Goal: Task Accomplishment & Management: Use online tool/utility

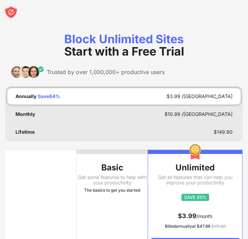
click at [14, 12] on img at bounding box center [11, 12] width 14 height 14
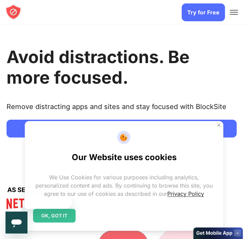
click at [220, 130] on div "Our Website uses cookies We Use Cookies for various purposes including analytic…" at bounding box center [124, 176] width 198 height 110
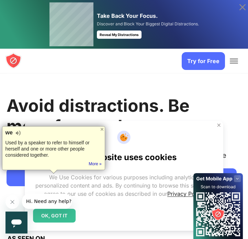
click at [58, 218] on div "OK, GOT IT" at bounding box center [54, 216] width 43 height 14
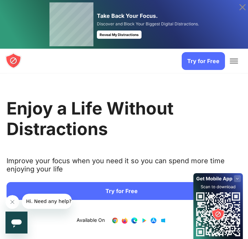
click at [189, 56] on link "Try for Free" at bounding box center [202, 61] width 43 height 18
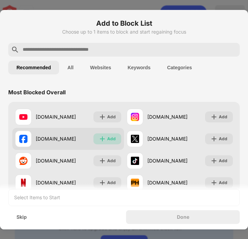
click at [103, 138] on img at bounding box center [102, 138] width 7 height 7
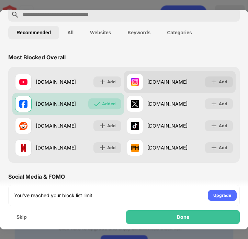
scroll to position [31, 0]
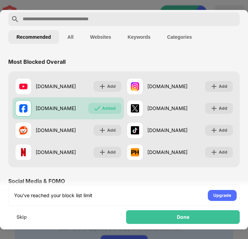
click at [77, 37] on button "All" at bounding box center [70, 37] width 23 height 14
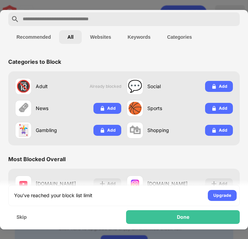
click at [102, 40] on button "Websites" at bounding box center [100, 37] width 37 height 14
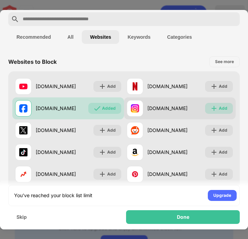
click at [218, 111] on div "Add" at bounding box center [219, 108] width 28 height 11
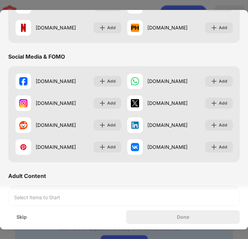
scroll to position [167, 0]
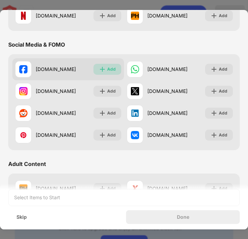
click at [108, 70] on div "Add" at bounding box center [111, 69] width 9 height 7
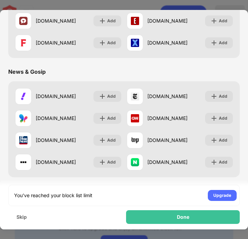
scroll to position [0, 0]
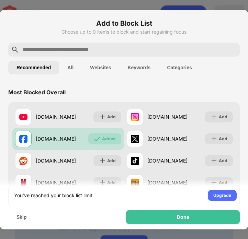
click at [94, 50] on input "text" at bounding box center [129, 50] width 215 height 8
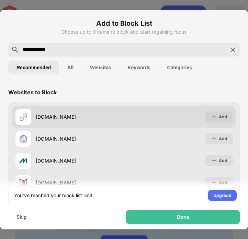
type input "**********"
click at [221, 115] on div "Add" at bounding box center [222, 116] width 9 height 7
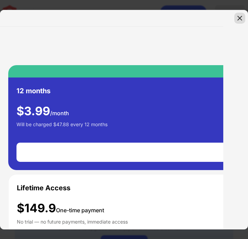
click at [236, 19] on img at bounding box center [239, 18] width 7 height 7
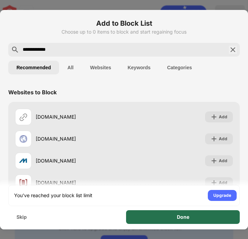
click at [153, 221] on div "Done" at bounding box center [182, 217] width 113 height 14
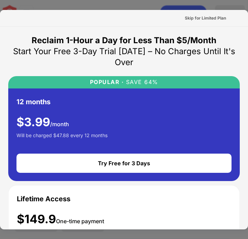
click at [207, 1] on div at bounding box center [124, 119] width 248 height 239
